Goal: Task Accomplishment & Management: Manage account settings

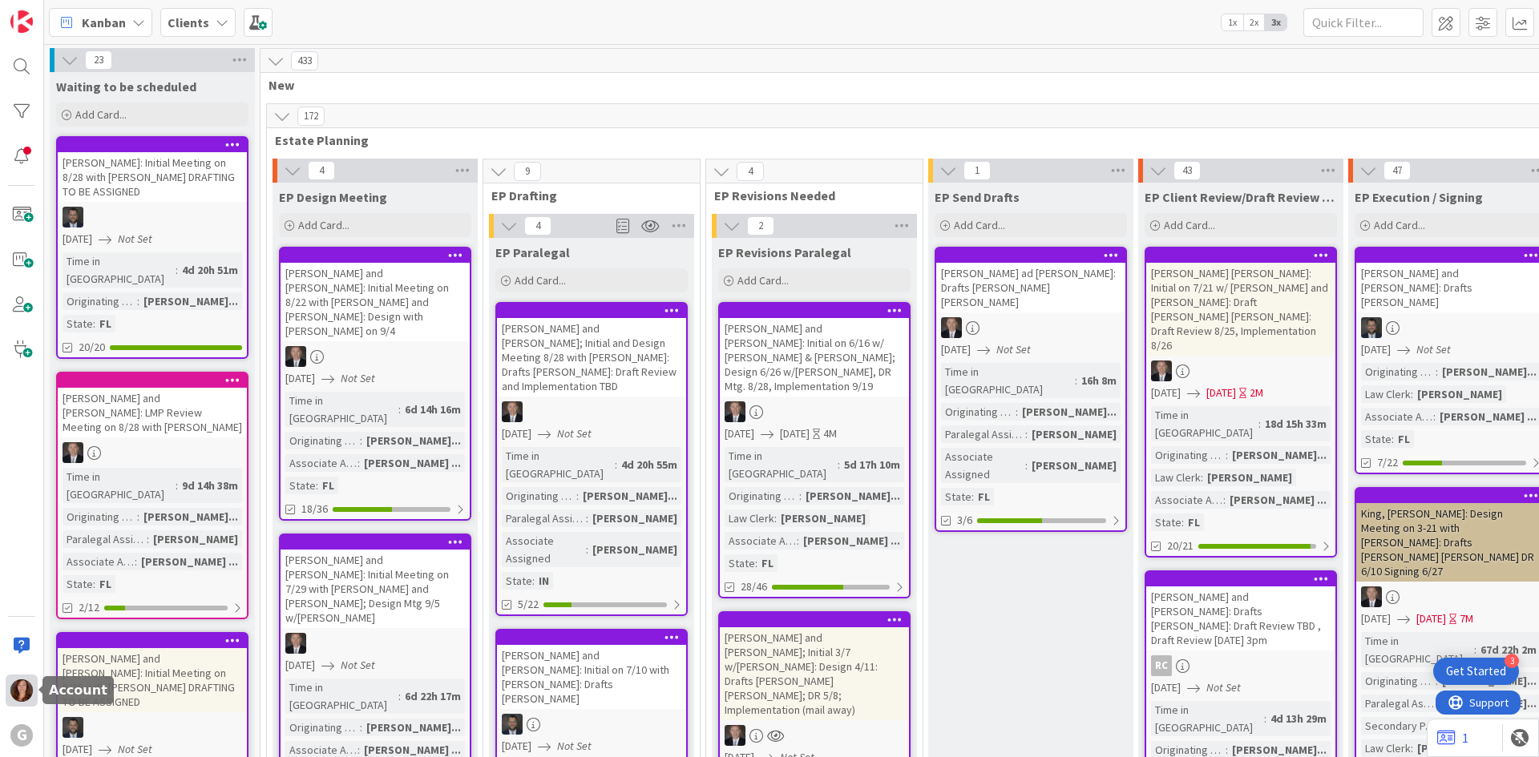
click at [19, 688] on img at bounding box center [21, 691] width 22 height 22
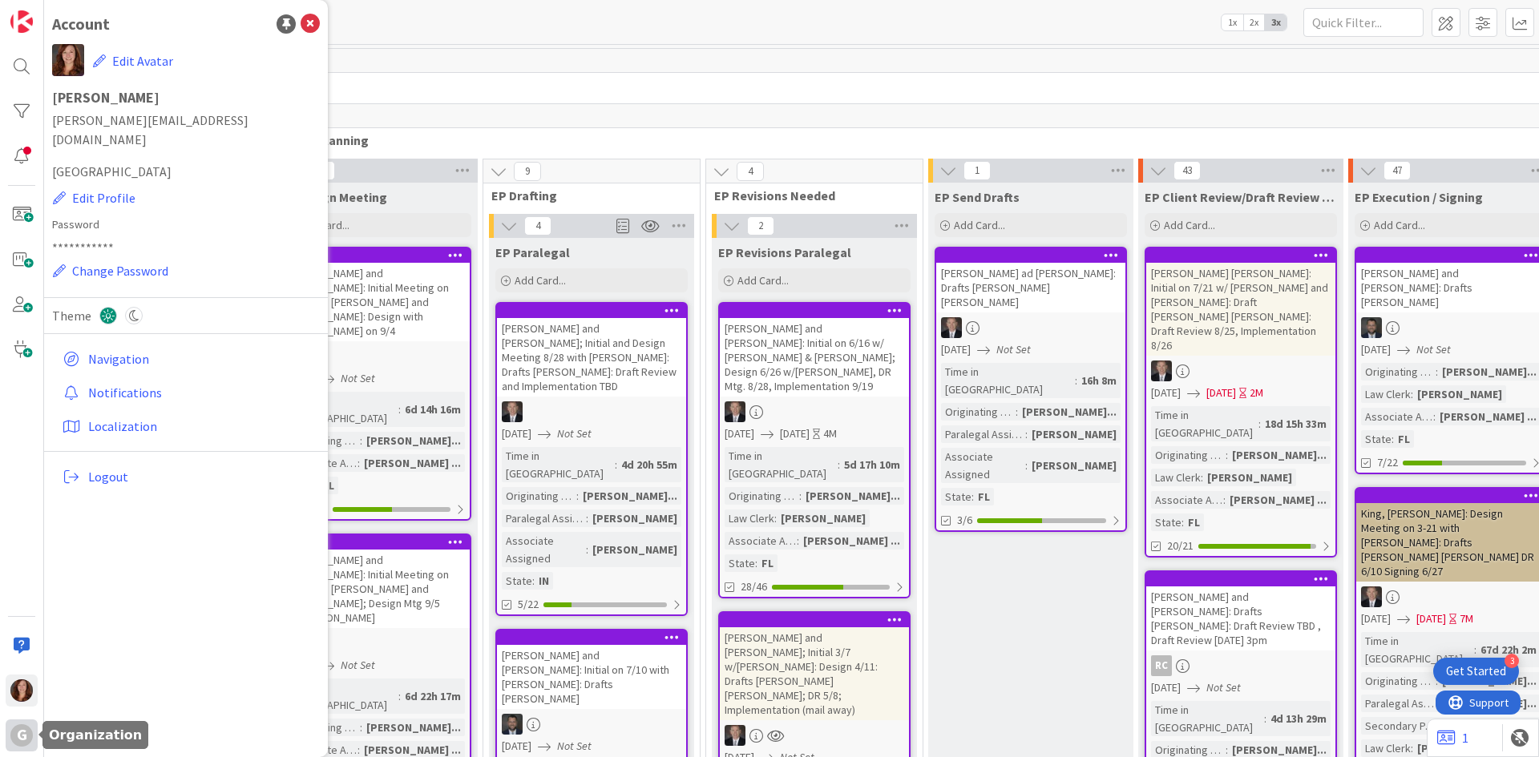
click at [21, 735] on div "G" at bounding box center [21, 736] width 22 height 22
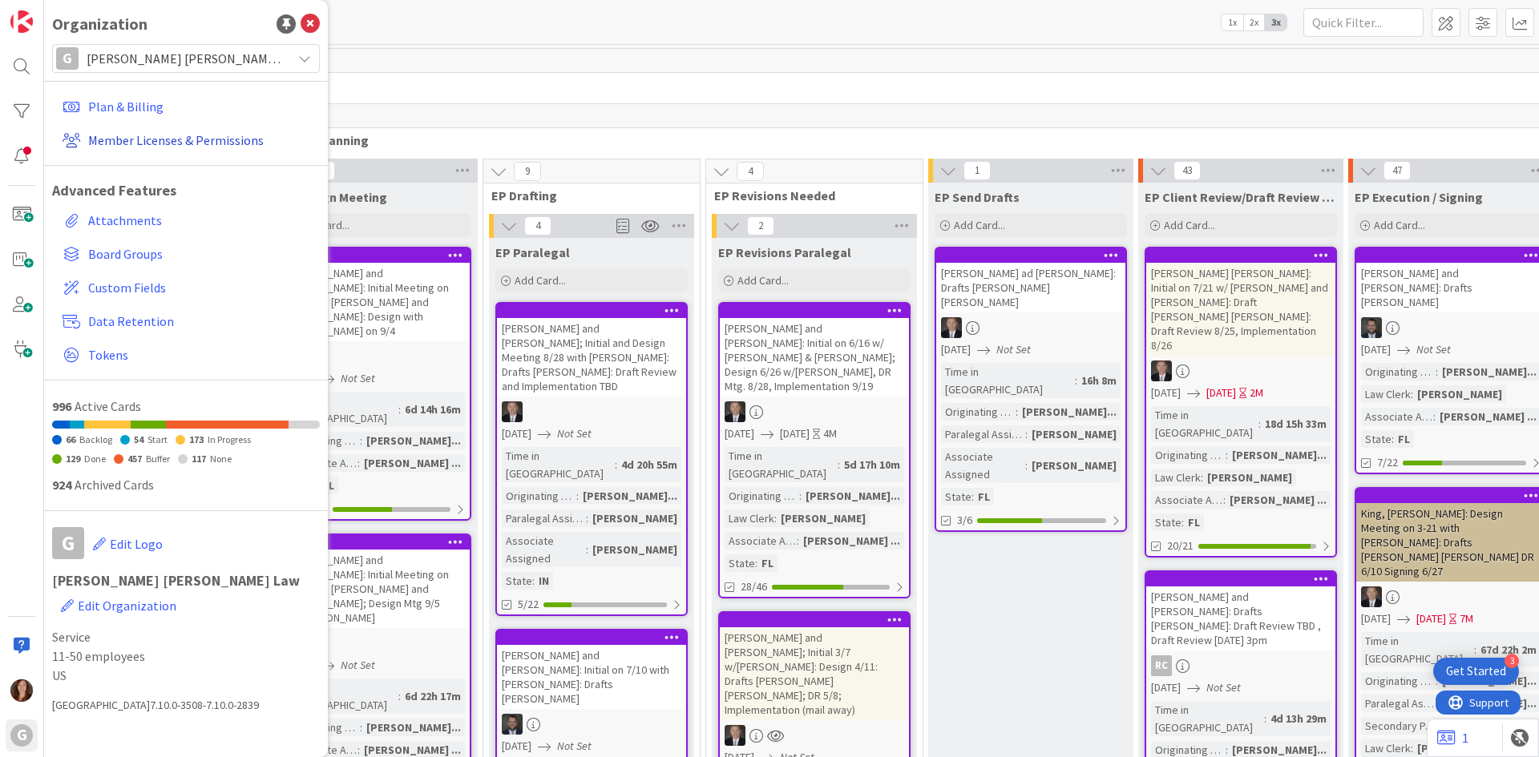
click at [163, 138] on link "Member Licenses & Permissions" at bounding box center [188, 140] width 264 height 29
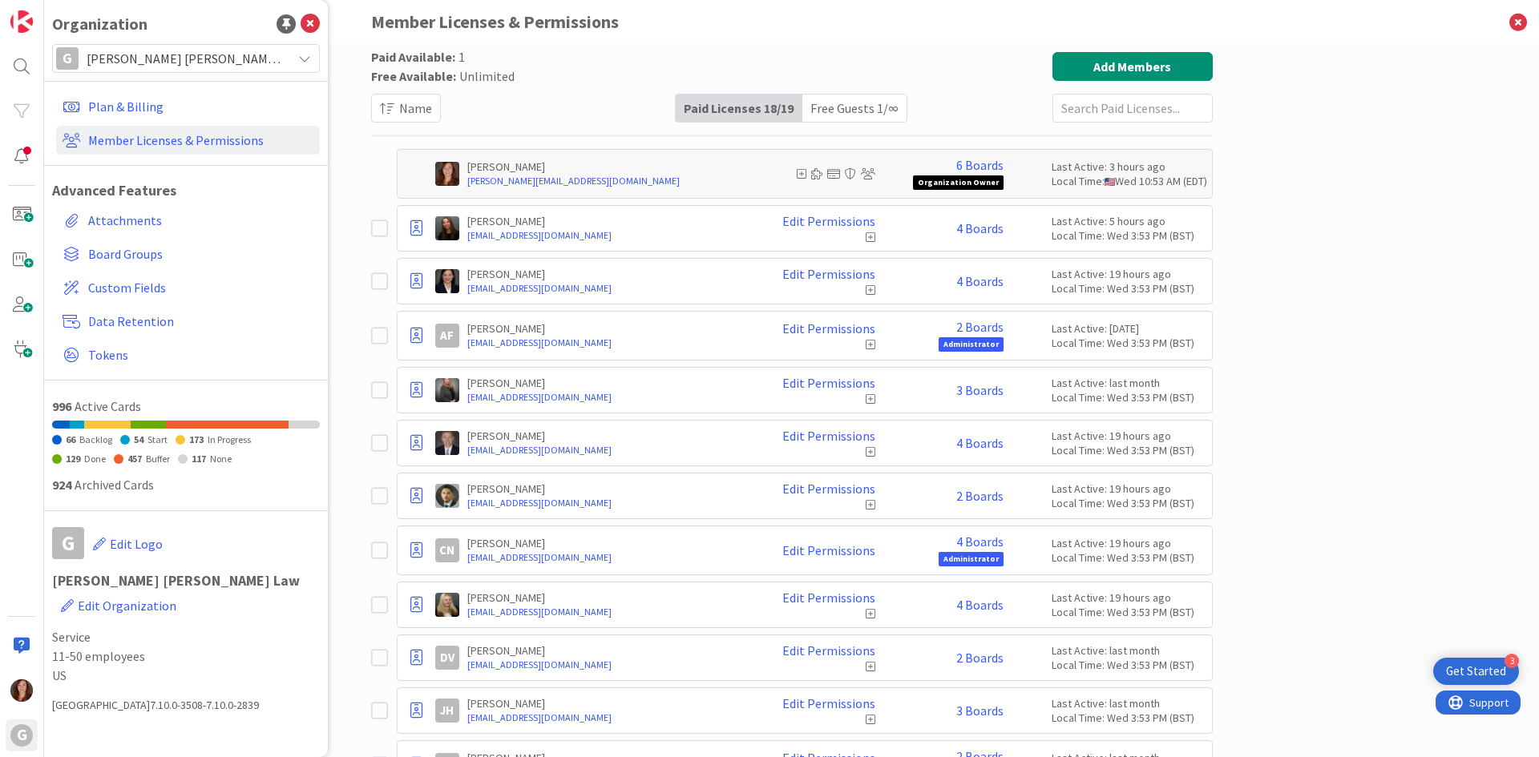
scroll to position [80, 0]
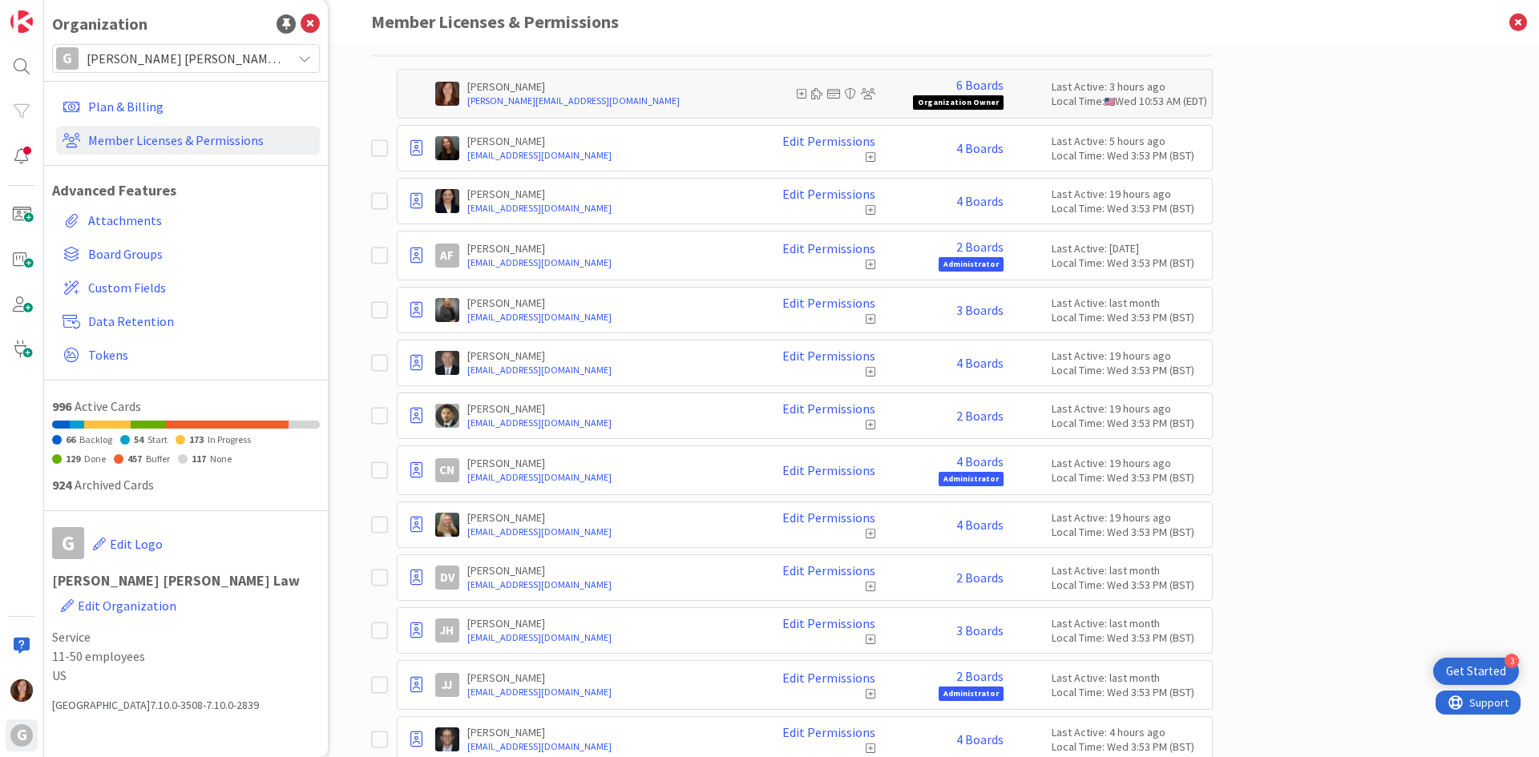
click at [501, 251] on p "[PERSON_NAME]" at bounding box center [607, 248] width 280 height 14
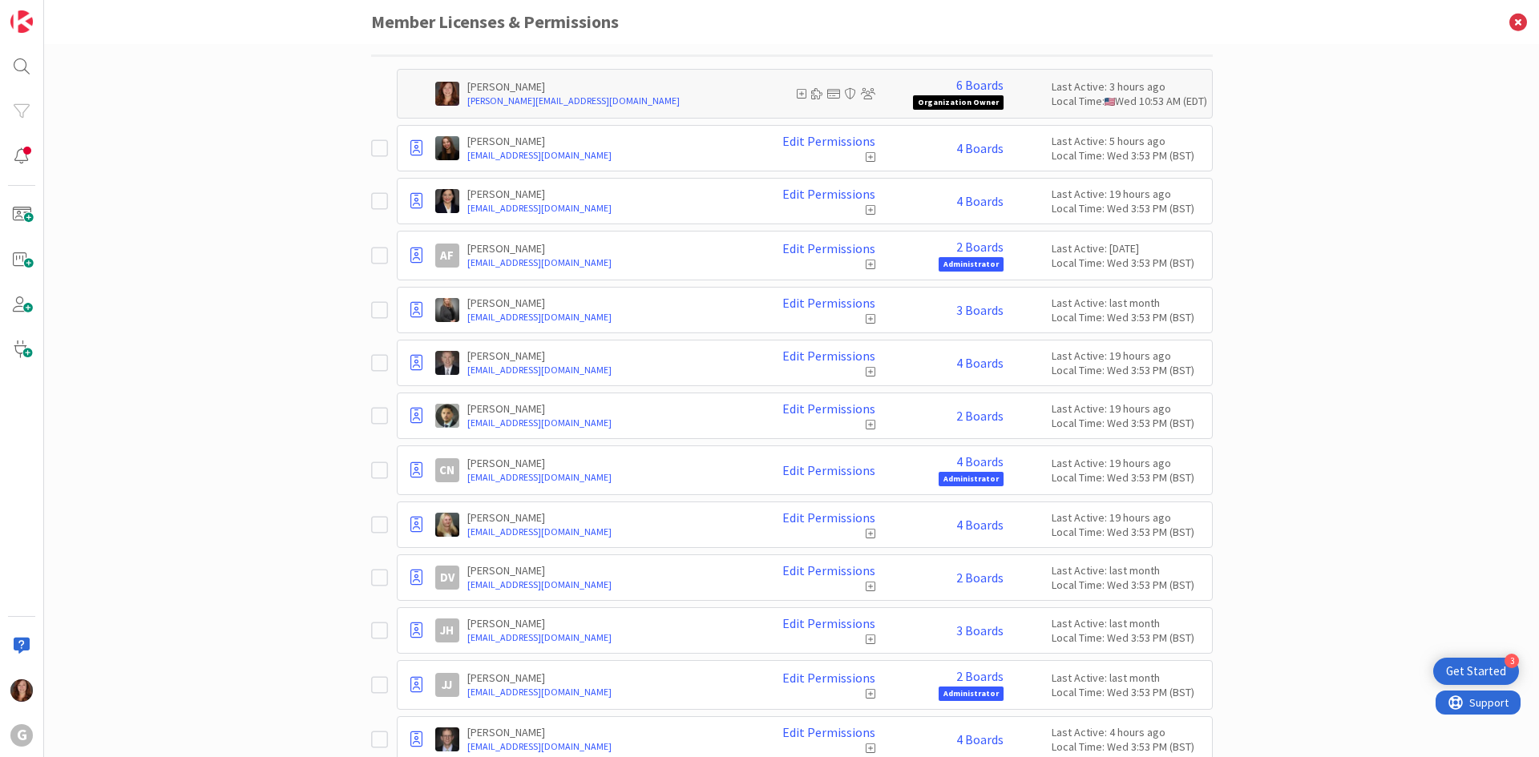
click at [371, 257] on icon at bounding box center [379, 255] width 17 height 19
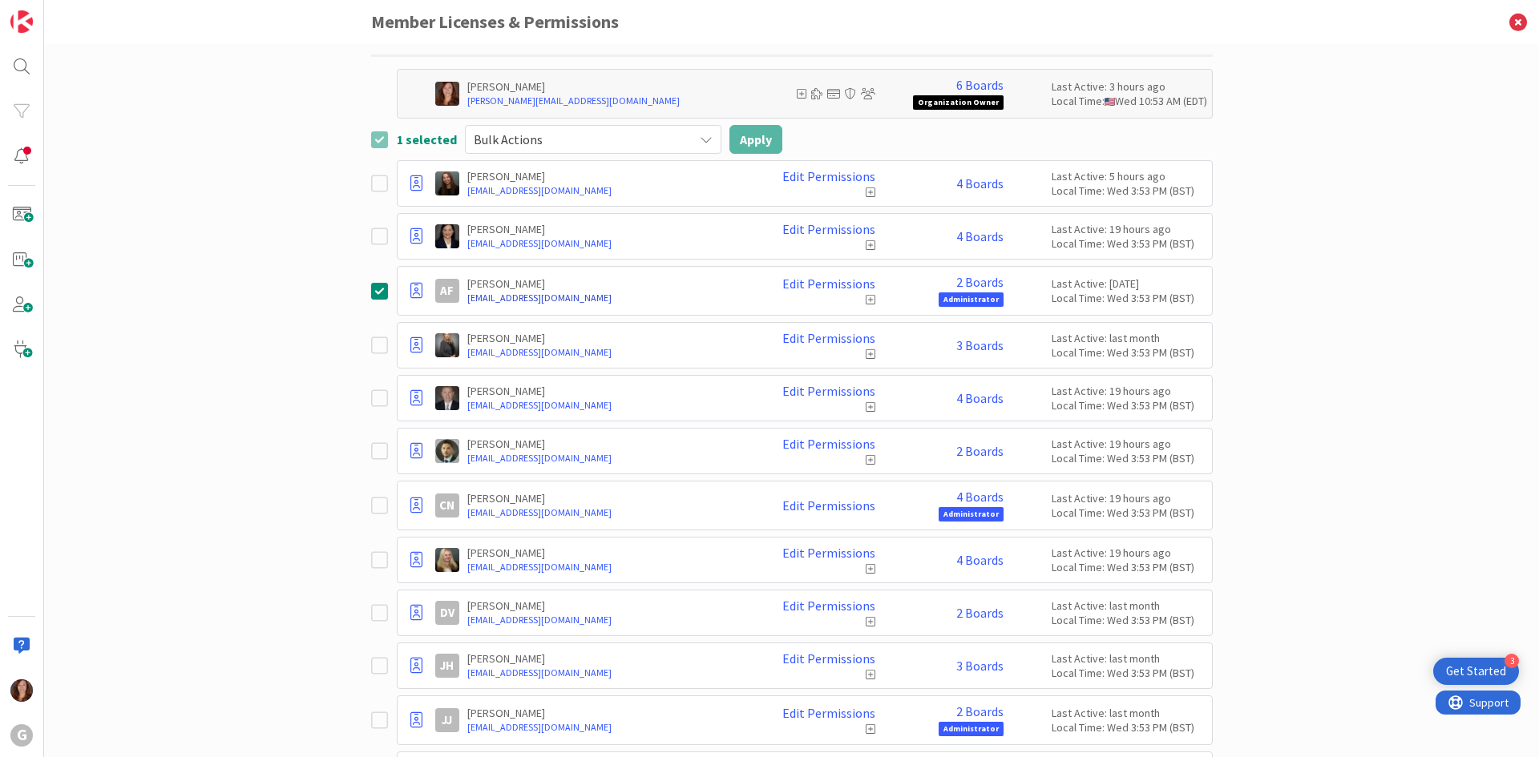
click at [498, 293] on link "[EMAIL_ADDRESS][DOMAIN_NAME]" at bounding box center [607, 298] width 280 height 14
click at [414, 293] on icon at bounding box center [416, 291] width 12 height 16
click at [456, 389] on span "Remove from Organization" at bounding box center [508, 385] width 151 height 23
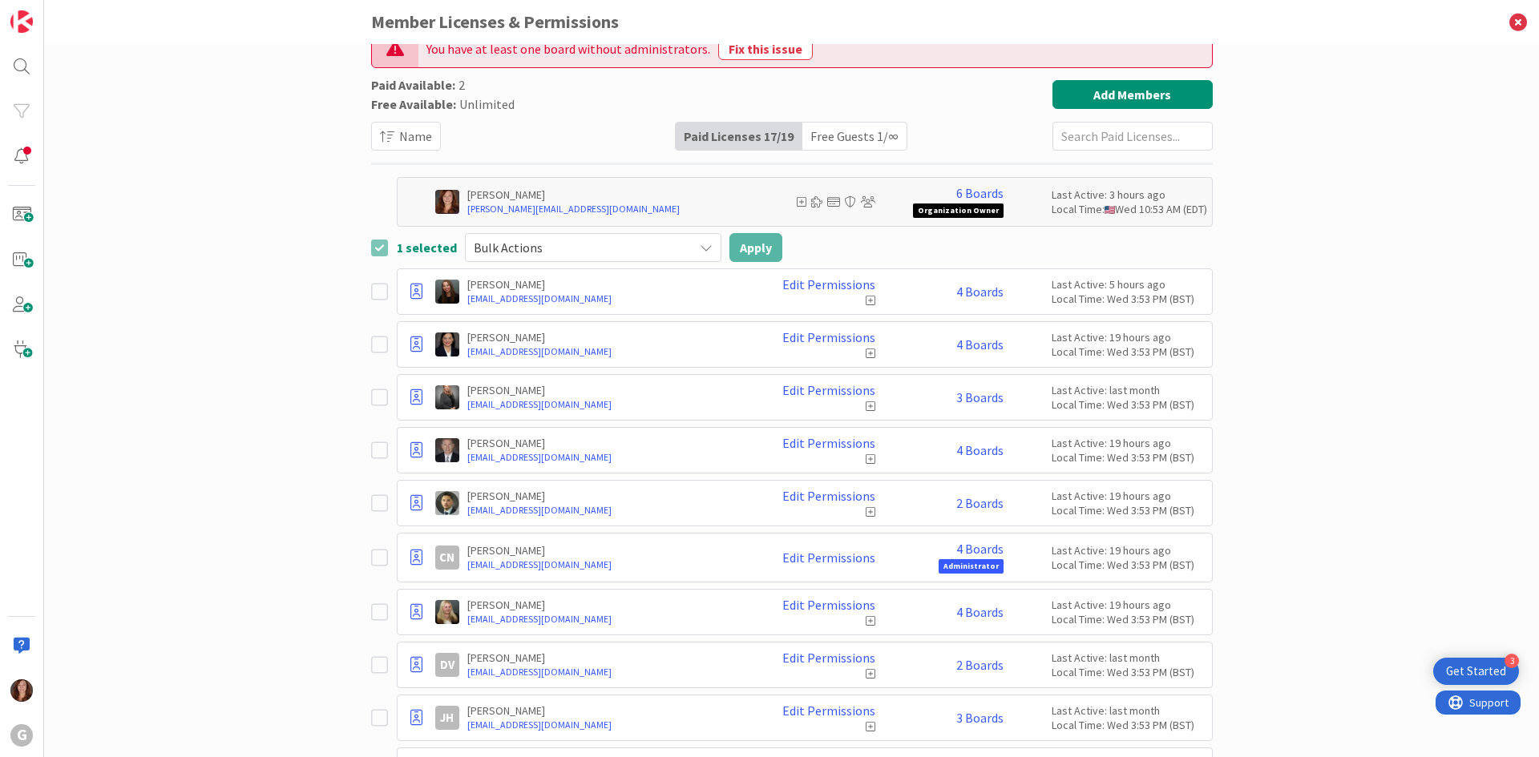
scroll to position [0, 0]
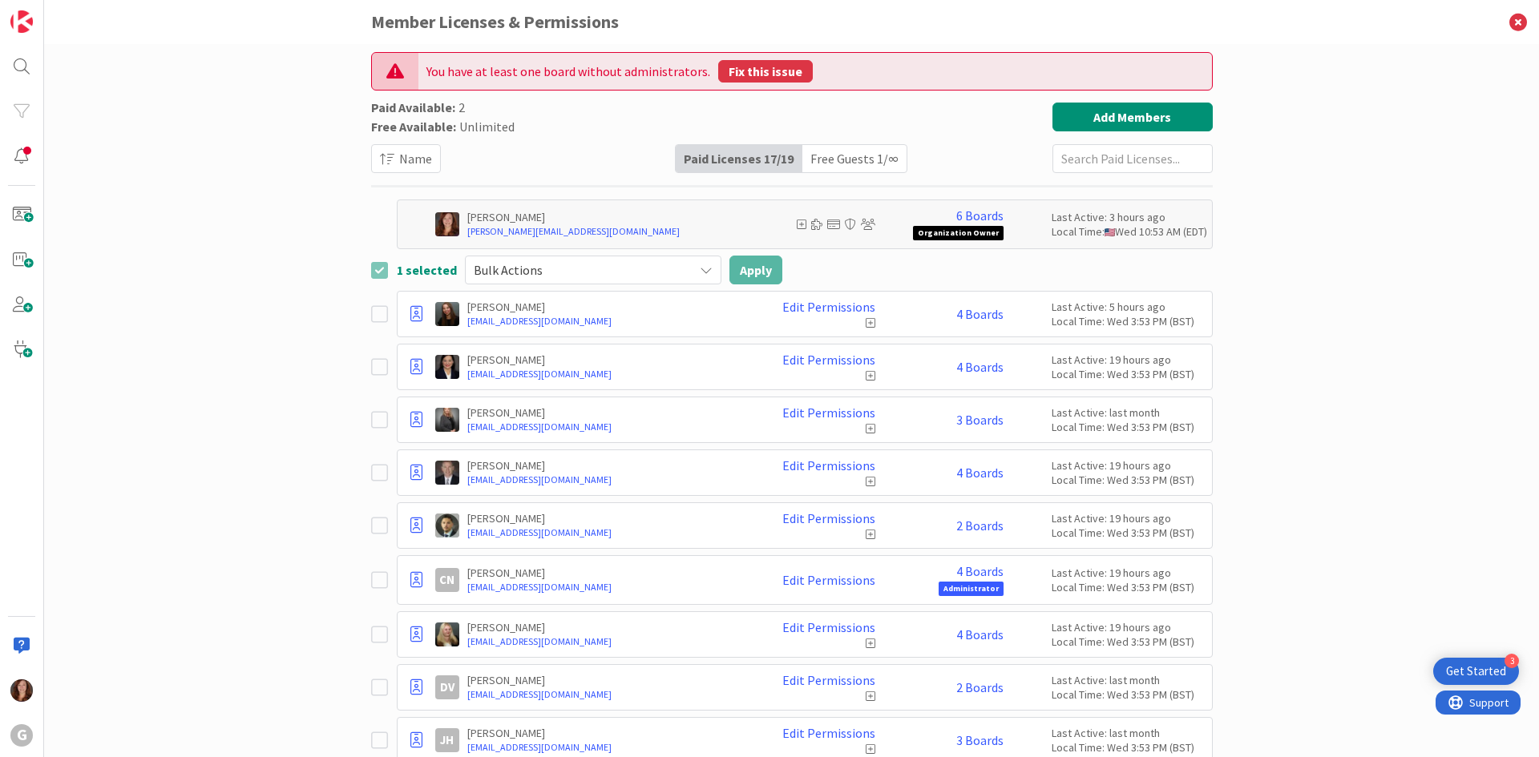
click at [766, 72] on button "Fix this issue" at bounding box center [765, 71] width 95 height 22
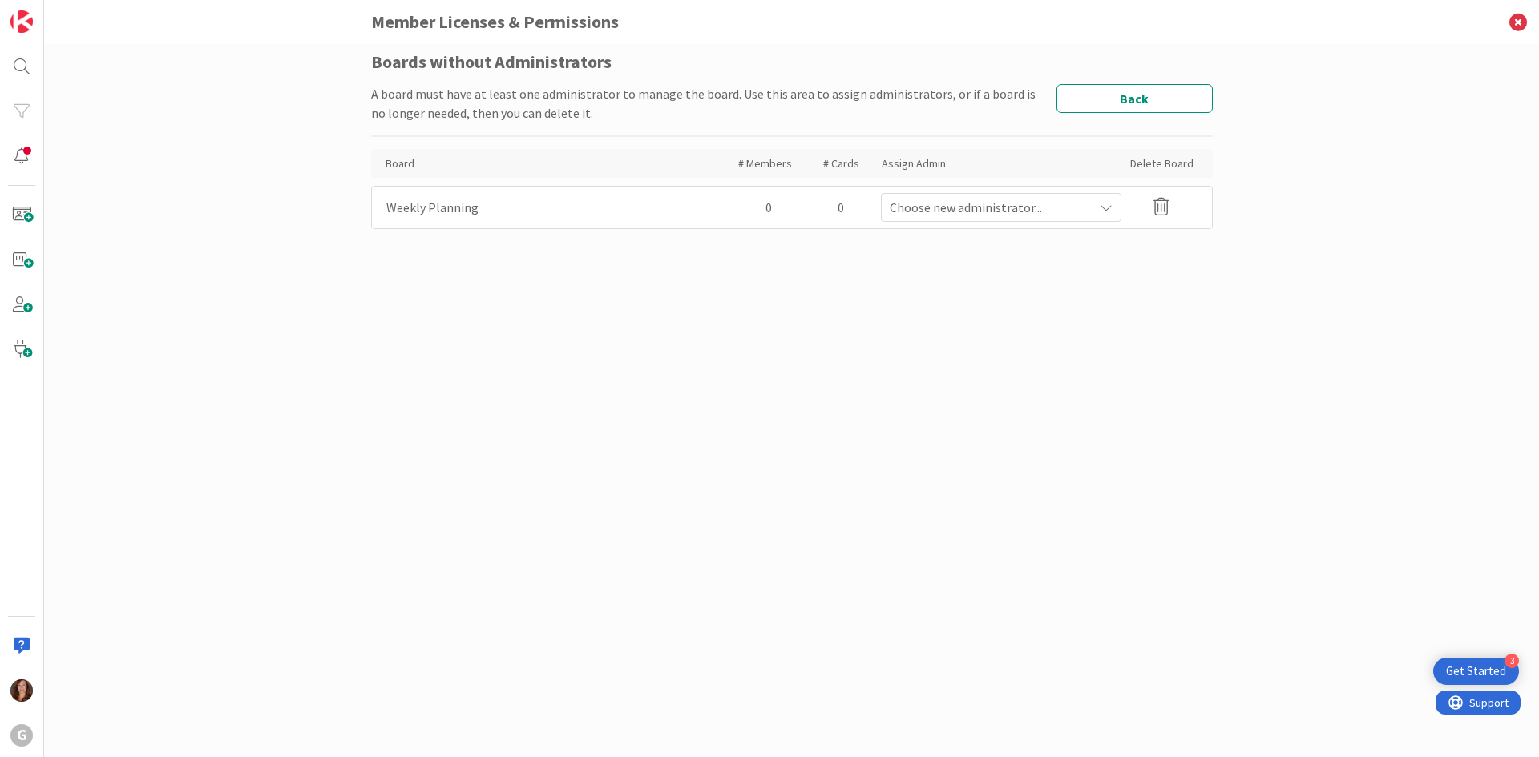
click at [1154, 201] on icon at bounding box center [1160, 207] width 15 height 18
click at [1005, 288] on button "Delete" at bounding box center [1006, 283] width 60 height 29
click at [23, 153] on div at bounding box center [22, 156] width 32 height 32
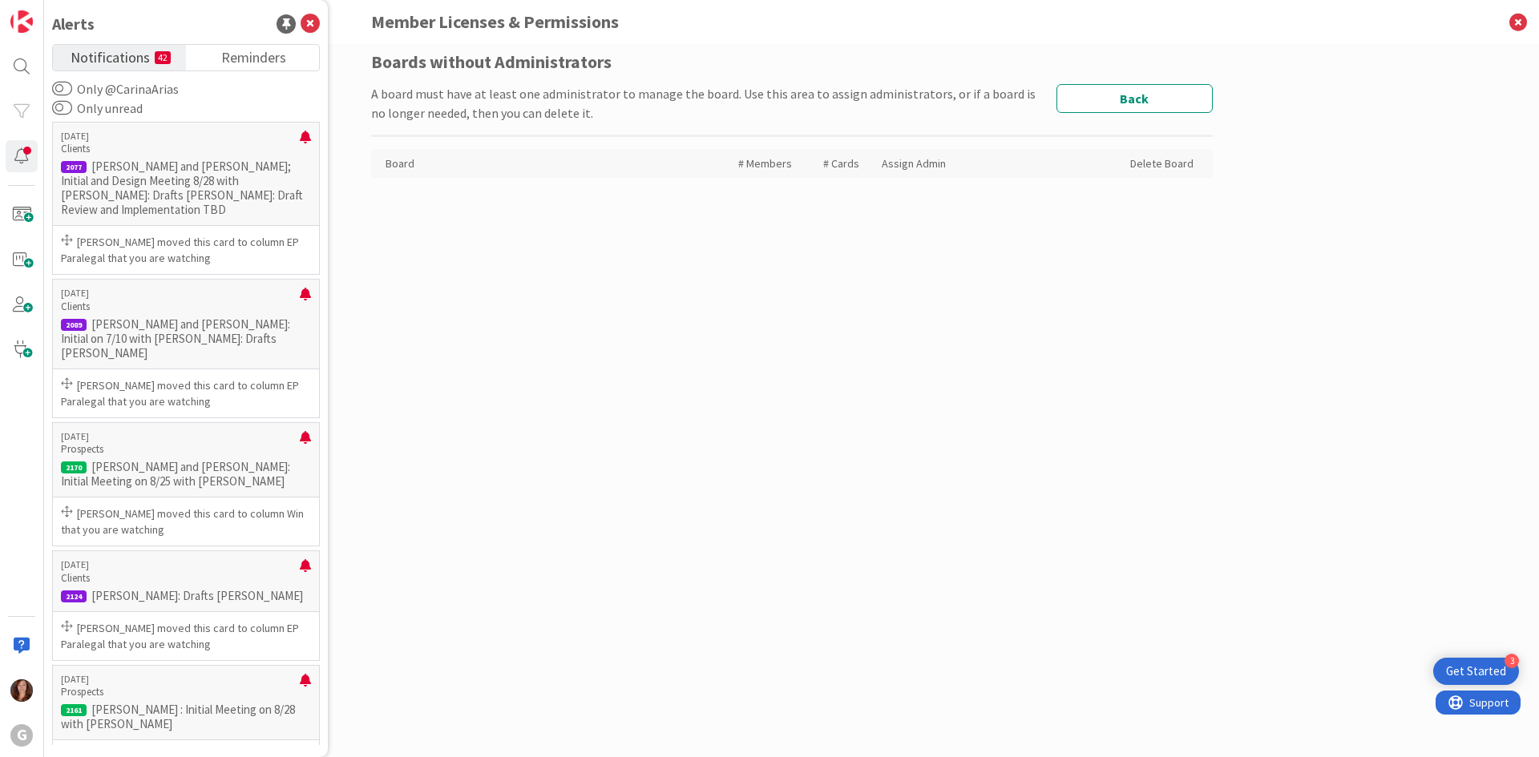
click at [664, 328] on div "Boards without Administrators A board must have at least one administrator to m…" at bounding box center [792, 384] width 842 height 665
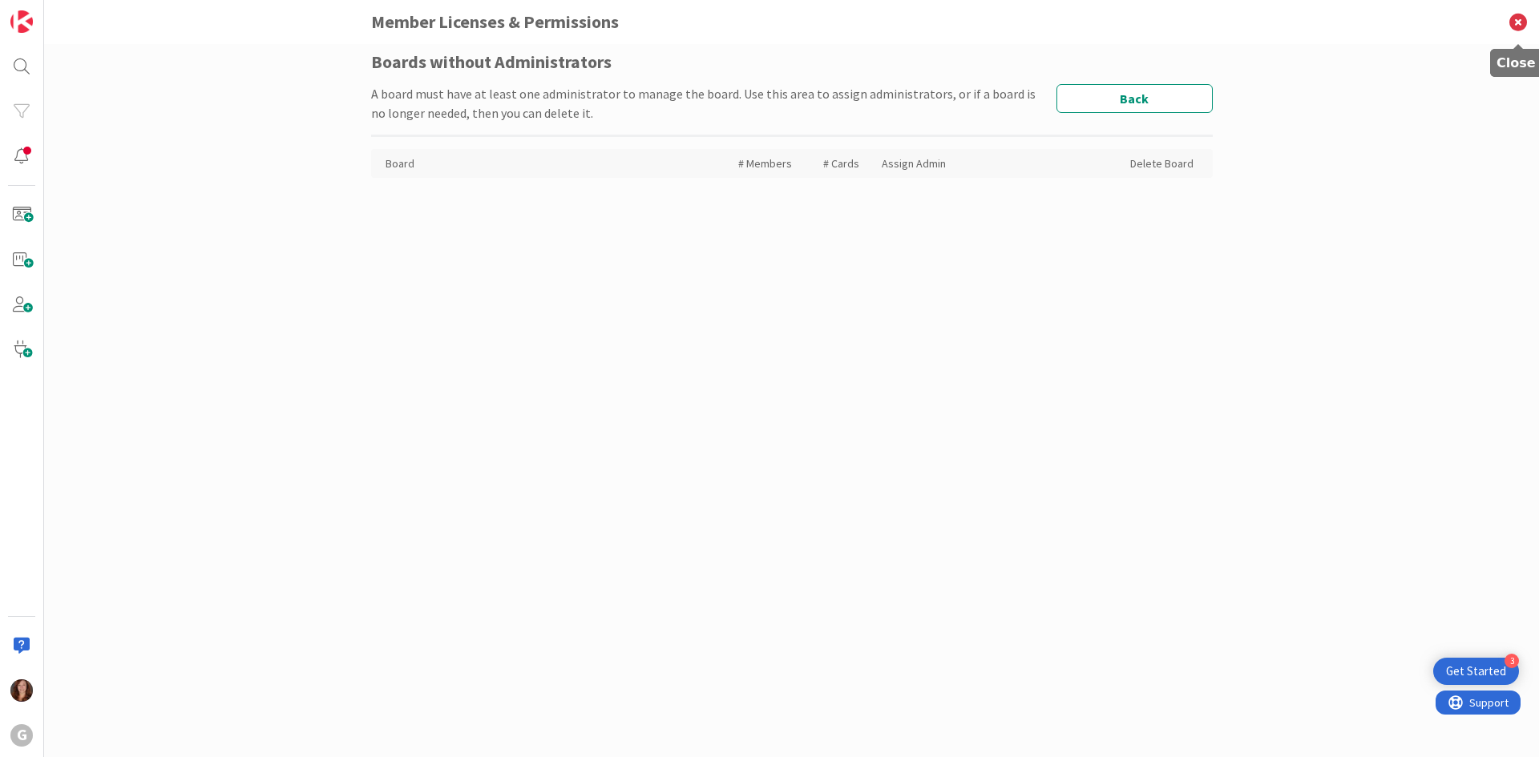
click at [1518, 22] on icon at bounding box center [1518, 22] width 42 height 44
